Goal: Task Accomplishment & Management: Use online tool/utility

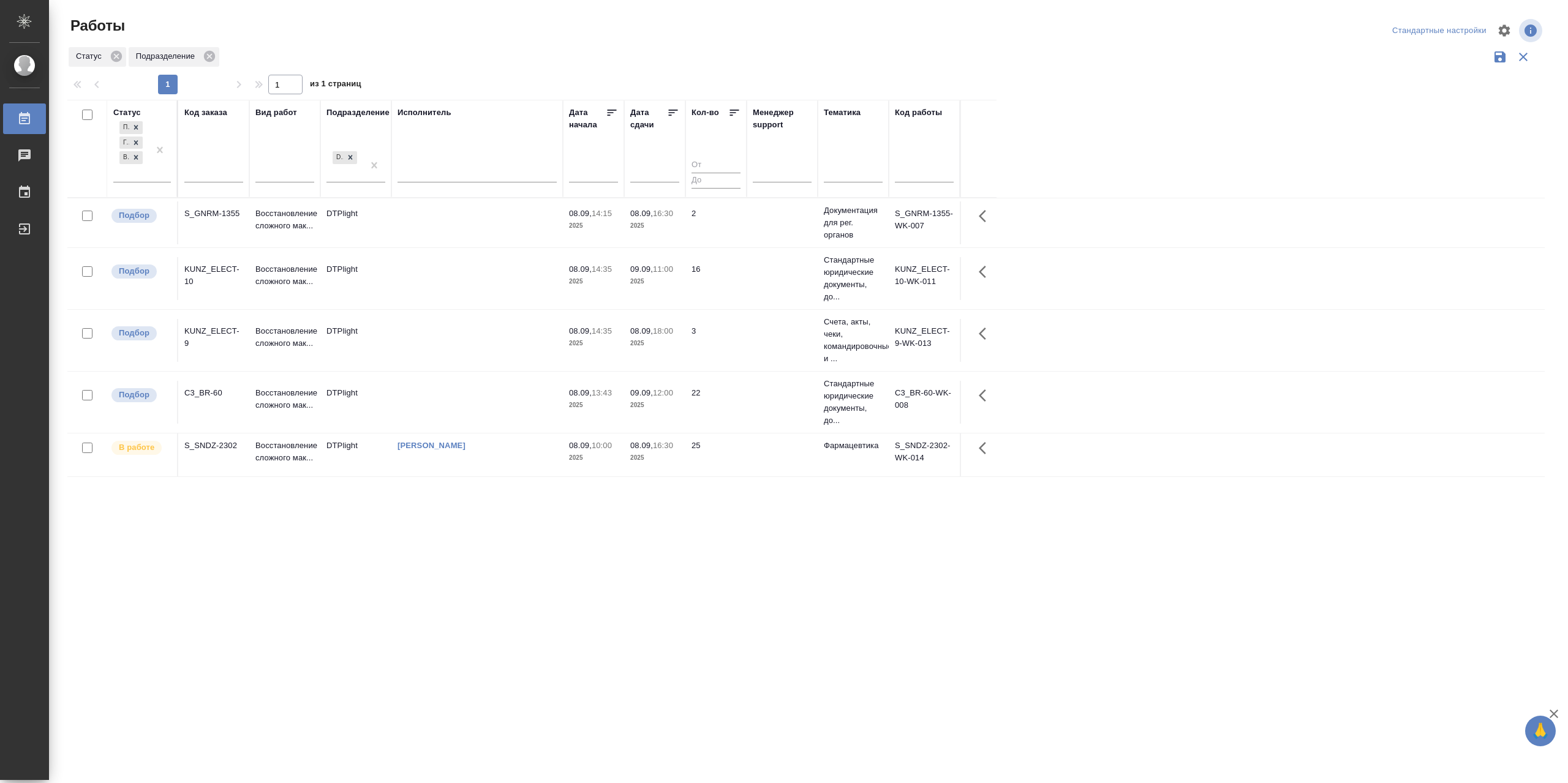
click at [474, 295] on td at bounding box center [477, 278] width 172 height 43
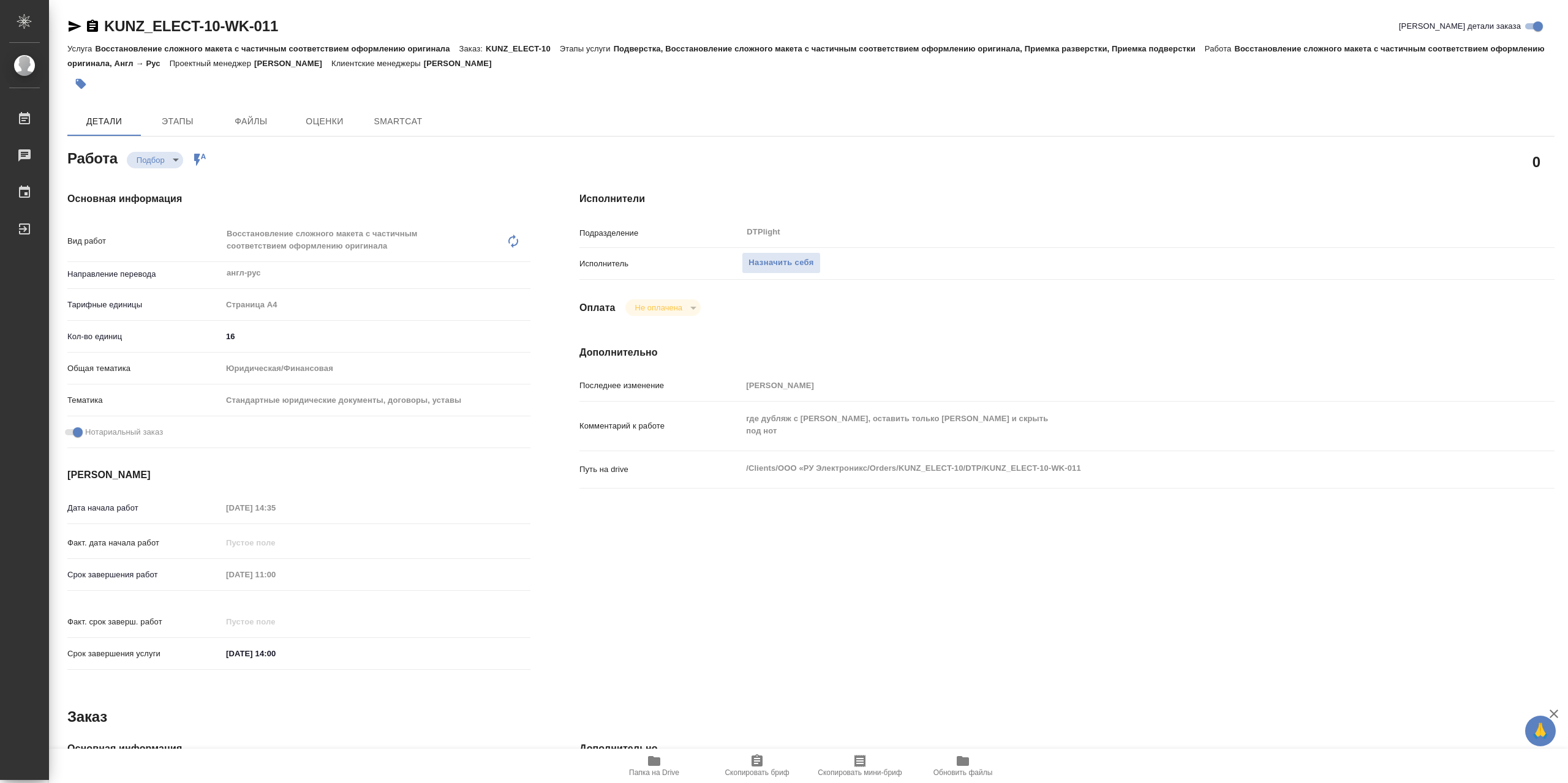
type textarea "x"
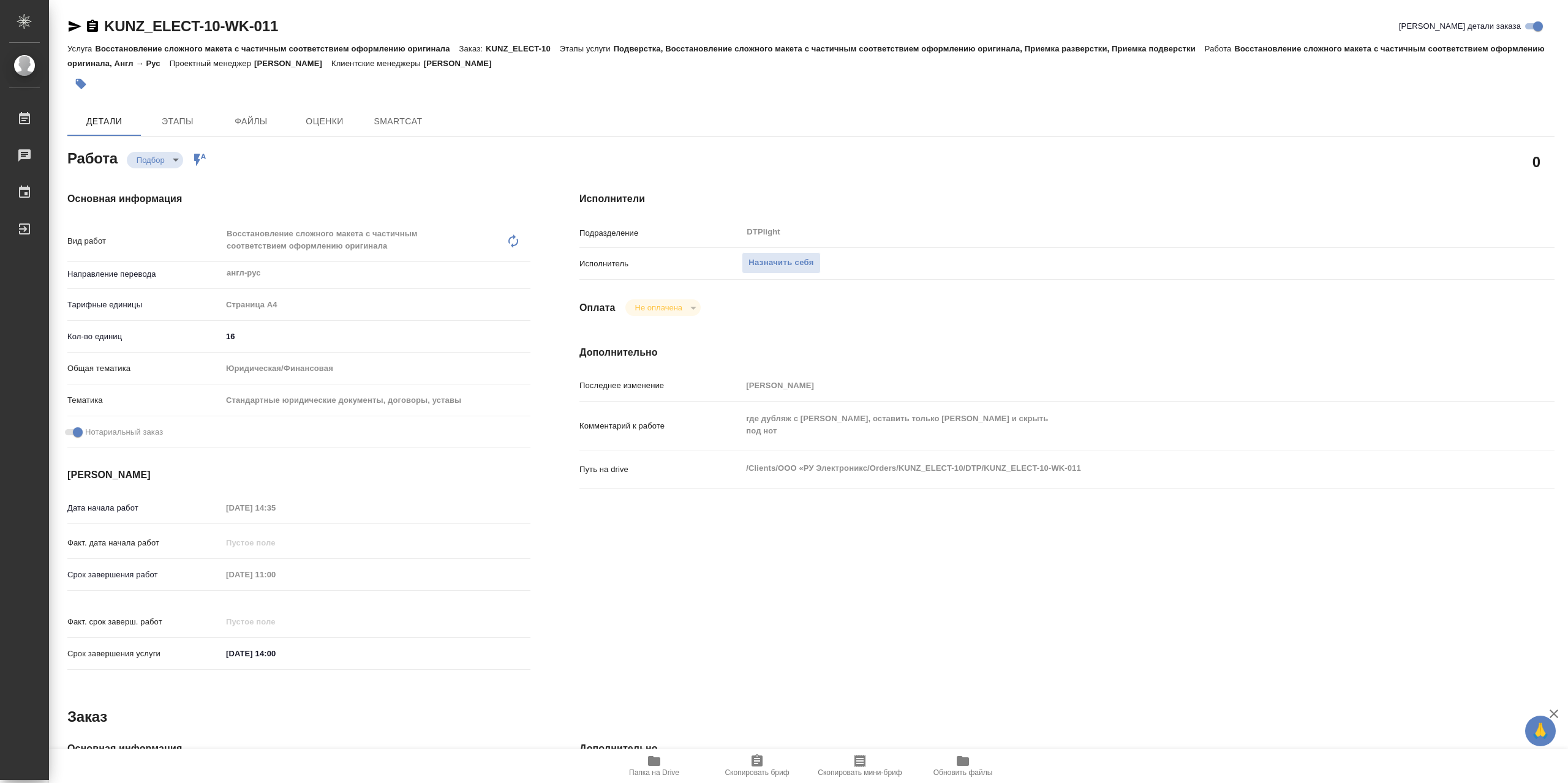
type textarea "x"
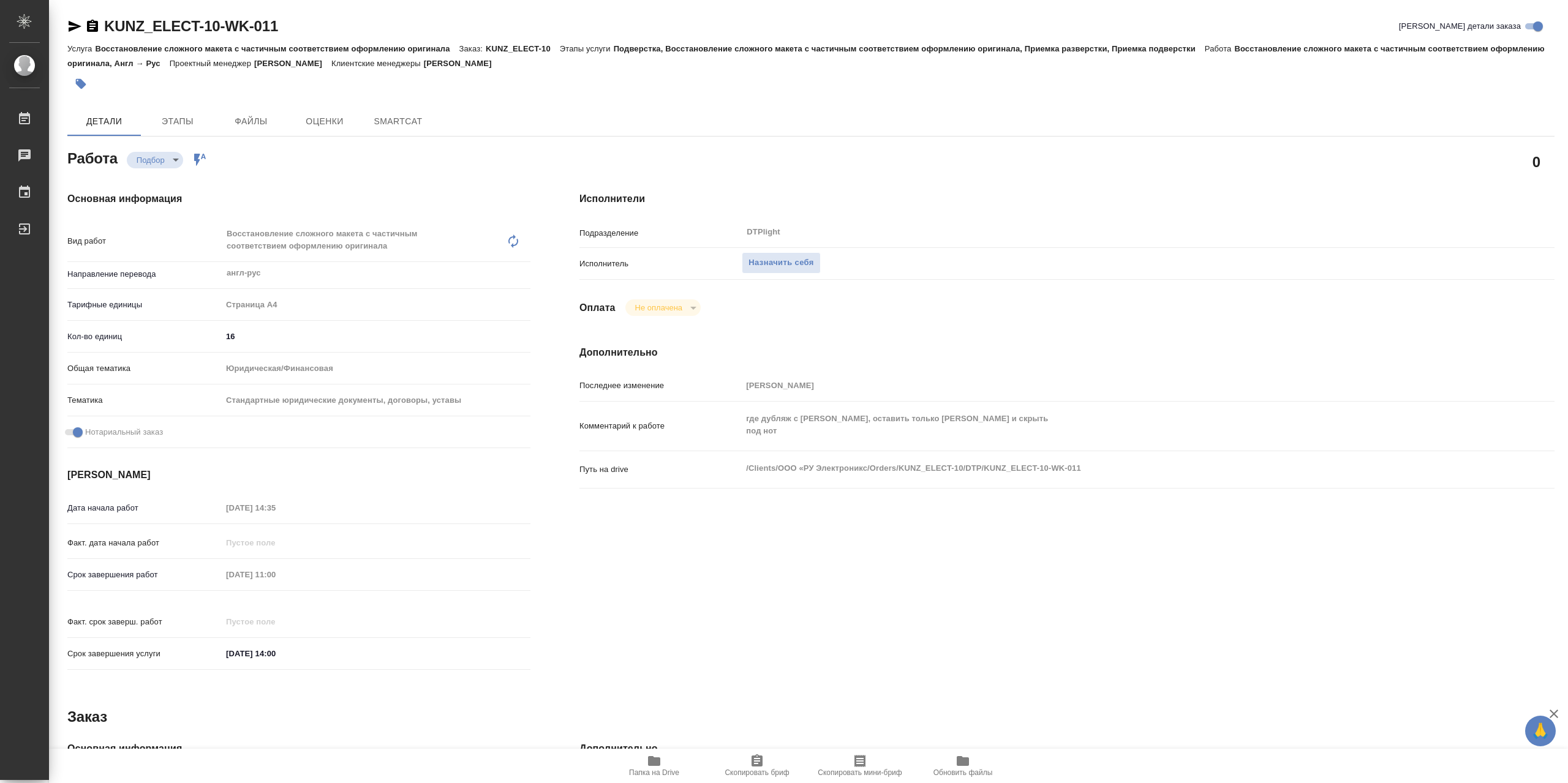
type textarea "x"
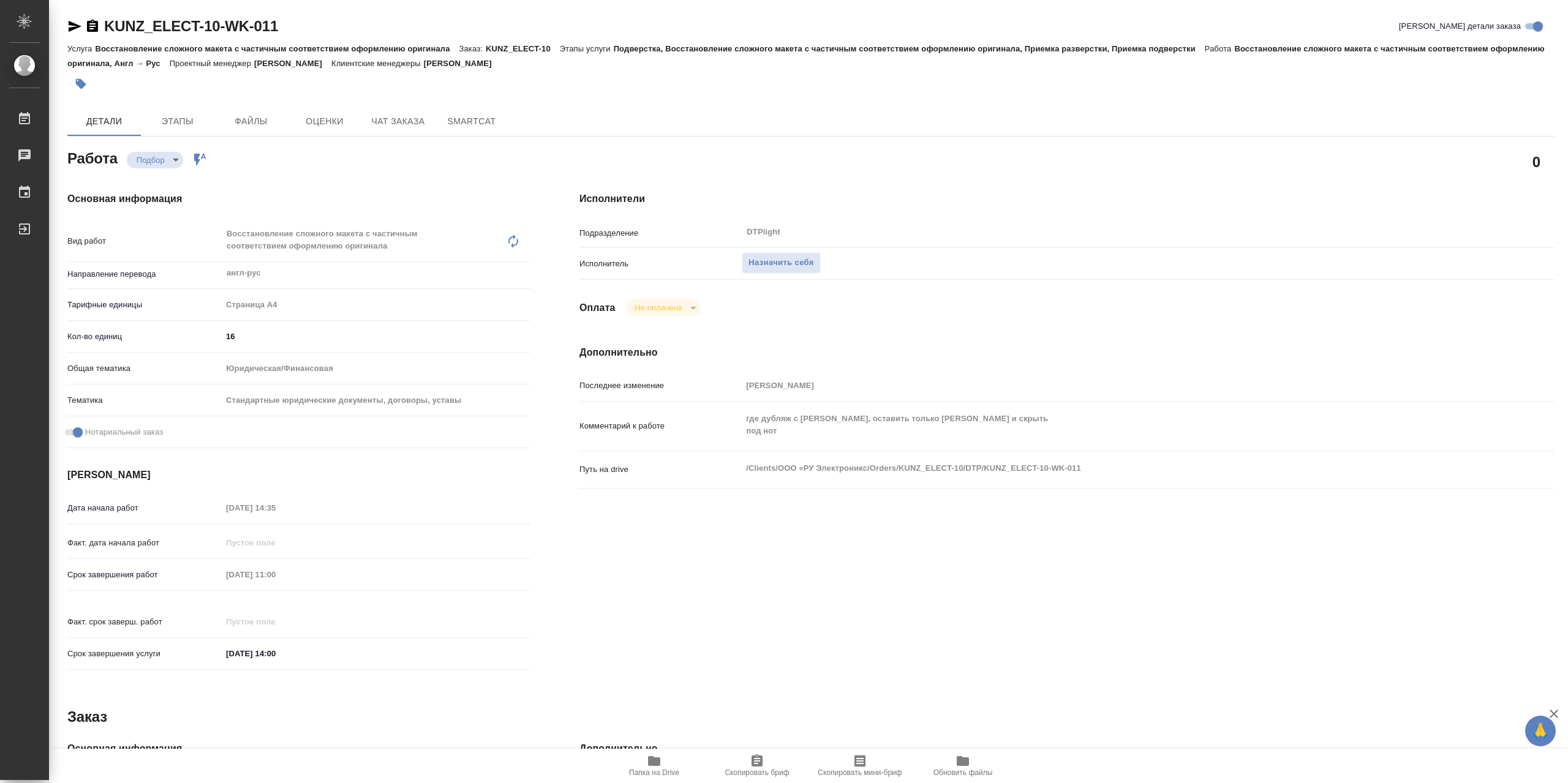
type textarea "x"
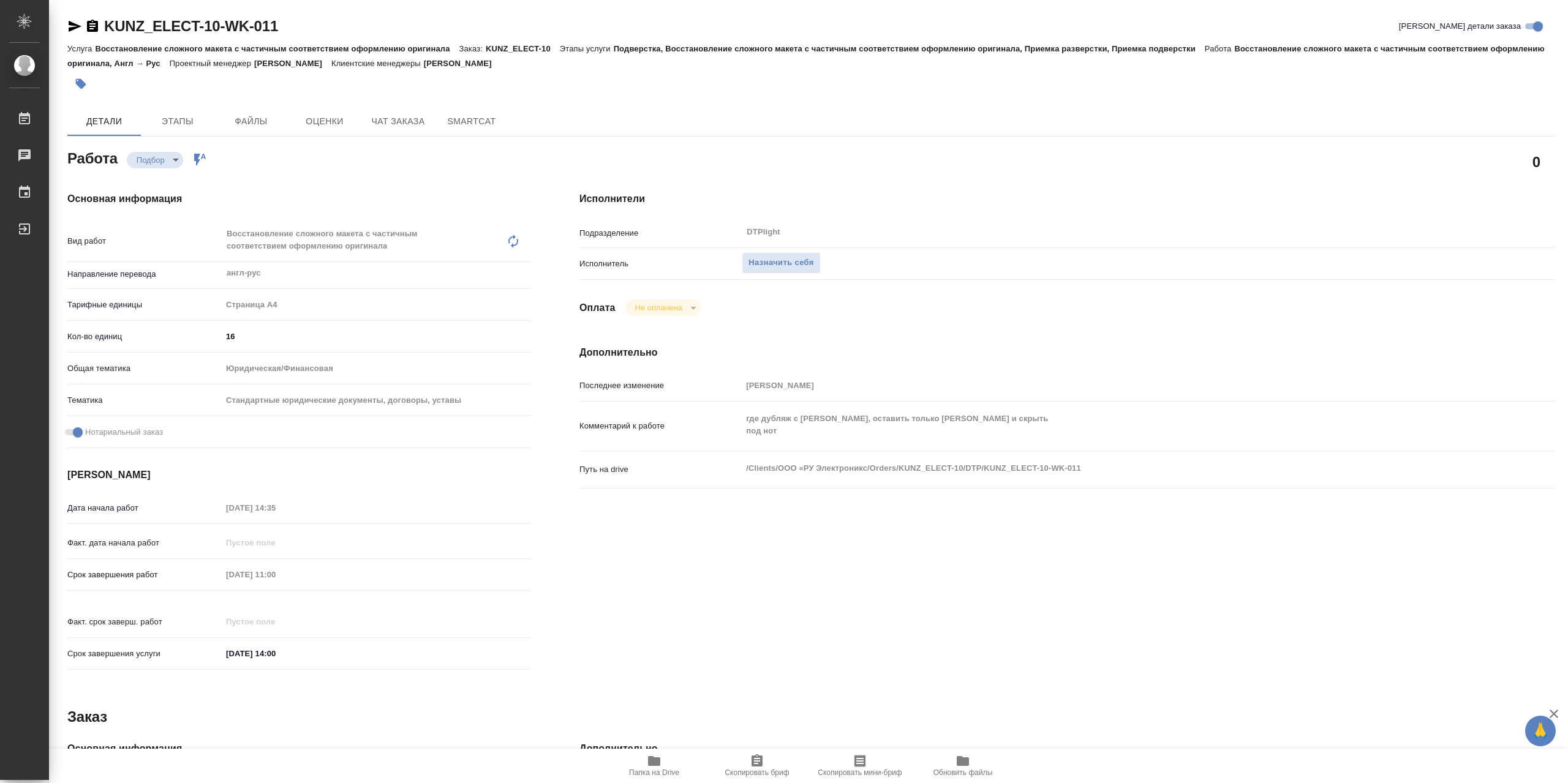
type textarea "x"
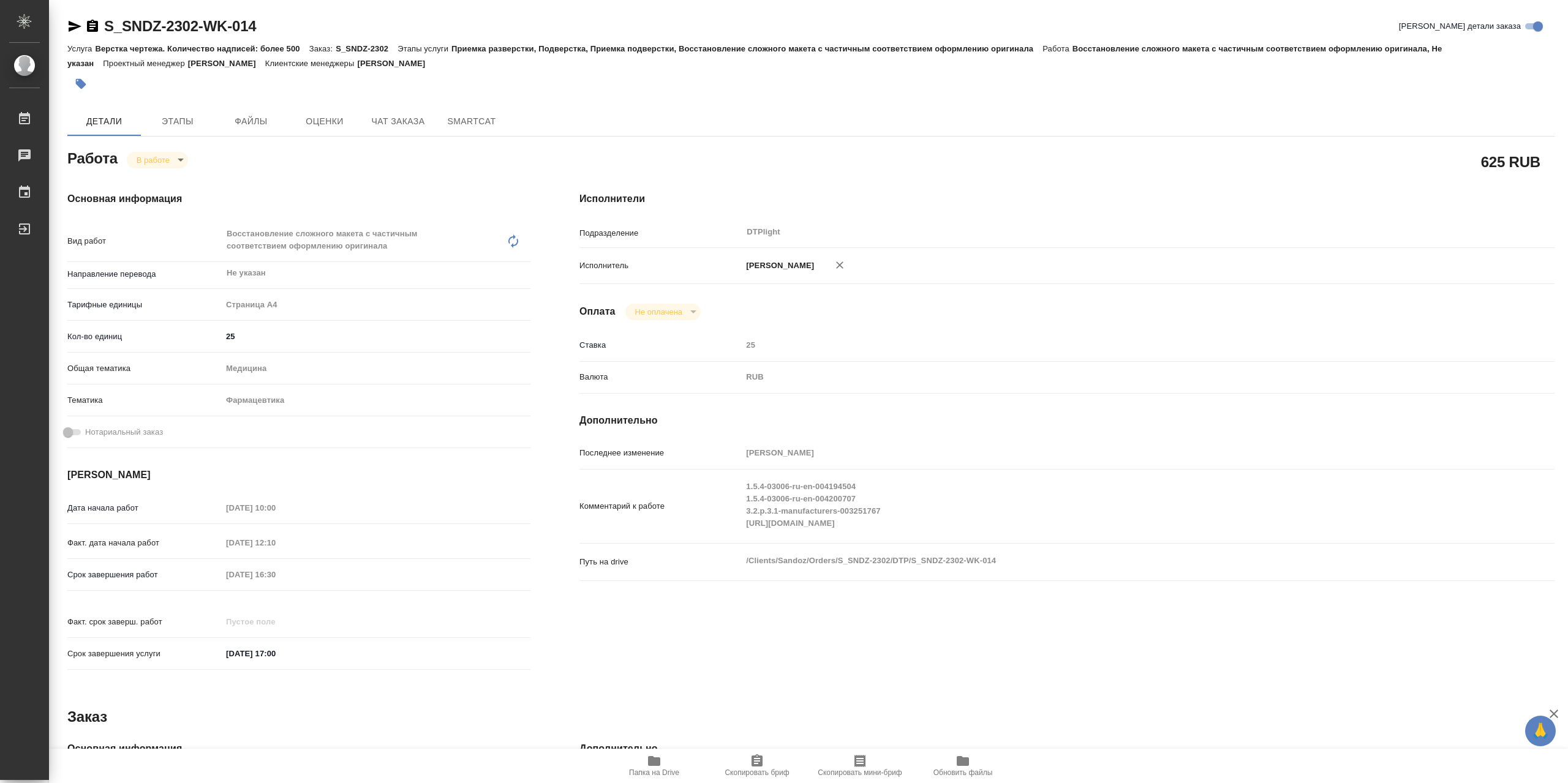
click at [651, 761] on icon "button" at bounding box center [654, 761] width 13 height 10
